Goal: Navigation & Orientation: Find specific page/section

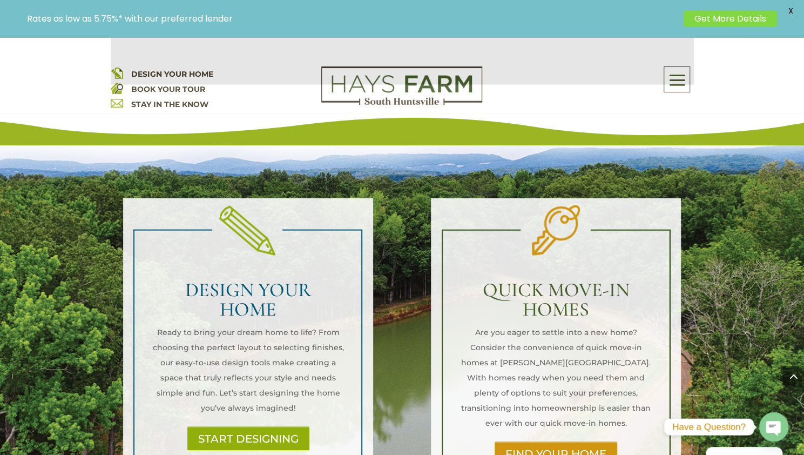
scroll to position [1188, 0]
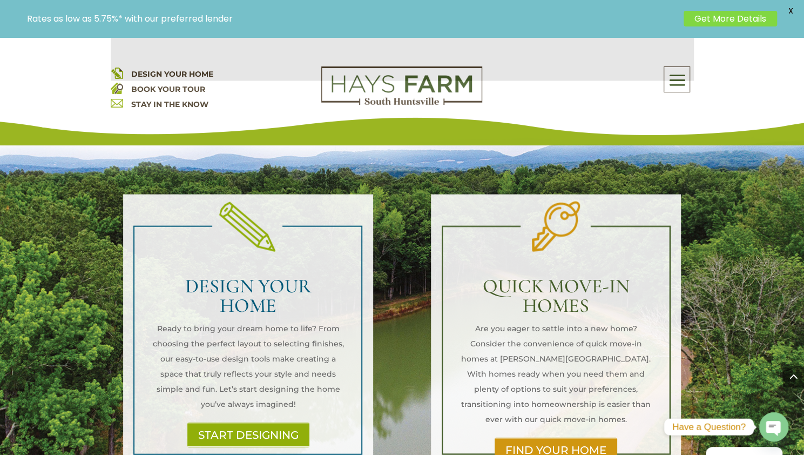
click at [678, 79] on span at bounding box center [676, 80] width 25 height 25
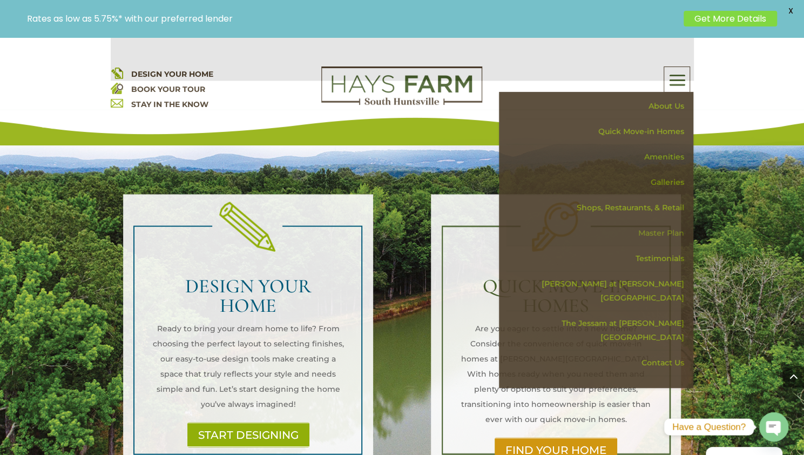
click at [655, 230] on link "Master Plan" at bounding box center [599, 232] width 187 height 25
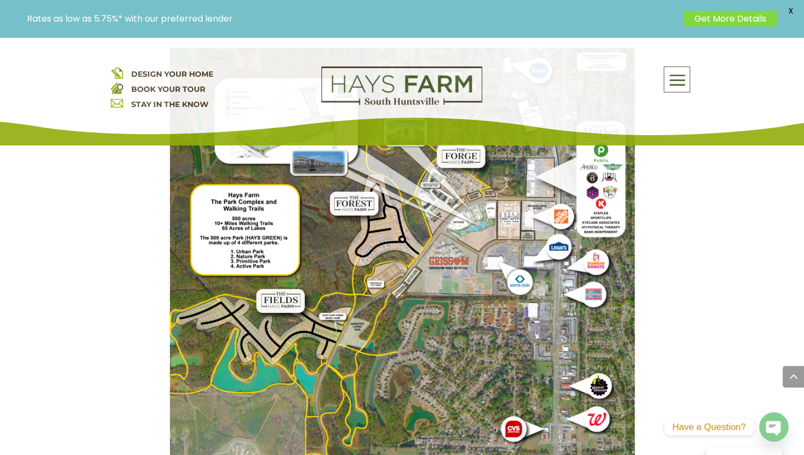
scroll to position [1026, 0]
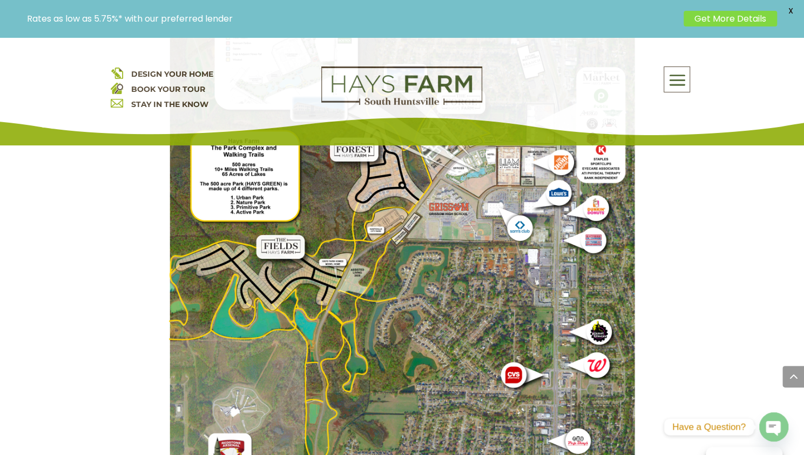
click at [138, 188] on div "For generations, the Hays family has been an integral part of Huntsville, Alaba…" at bounding box center [402, 63] width 583 height 1191
click at [403, 280] on img at bounding box center [402, 305] width 466 height 622
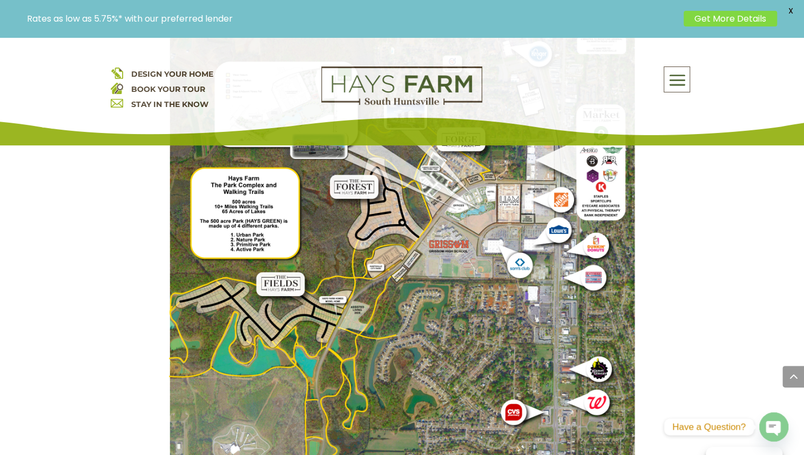
scroll to position [972, 0]
